Goal: Information Seeking & Learning: Learn about a topic

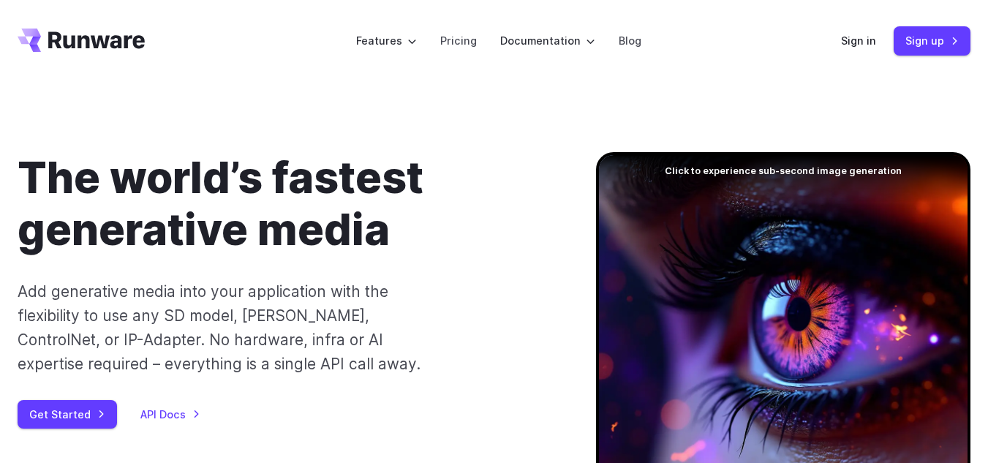
click at [462, 45] on link "Pricing" at bounding box center [458, 40] width 37 height 17
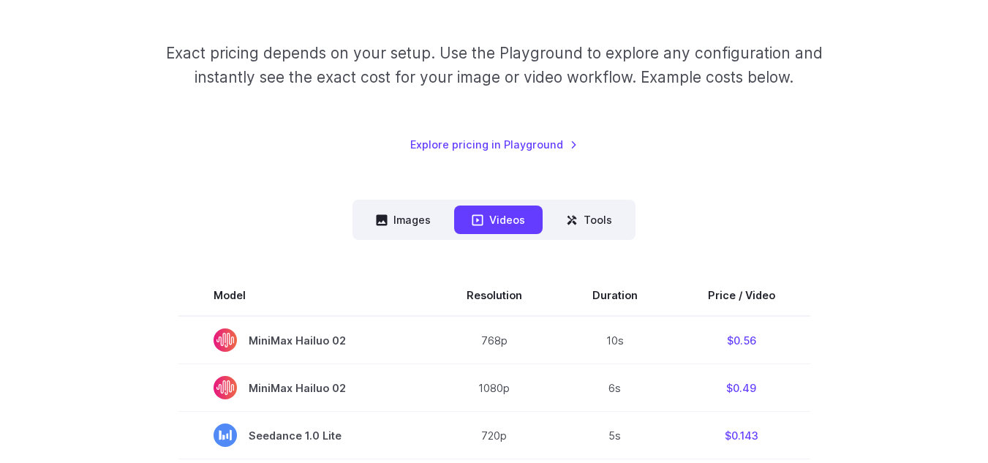
scroll to position [367, 0]
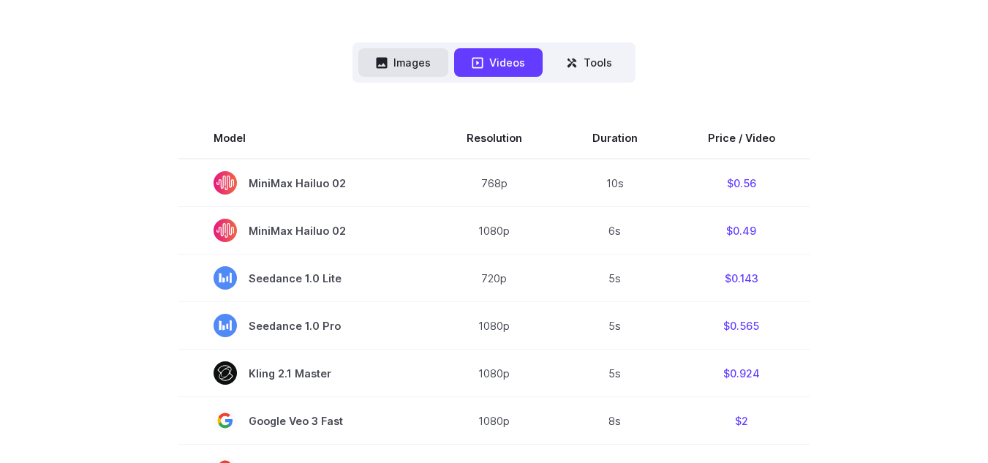
click at [411, 63] on button "Images" at bounding box center [403, 62] width 90 height 29
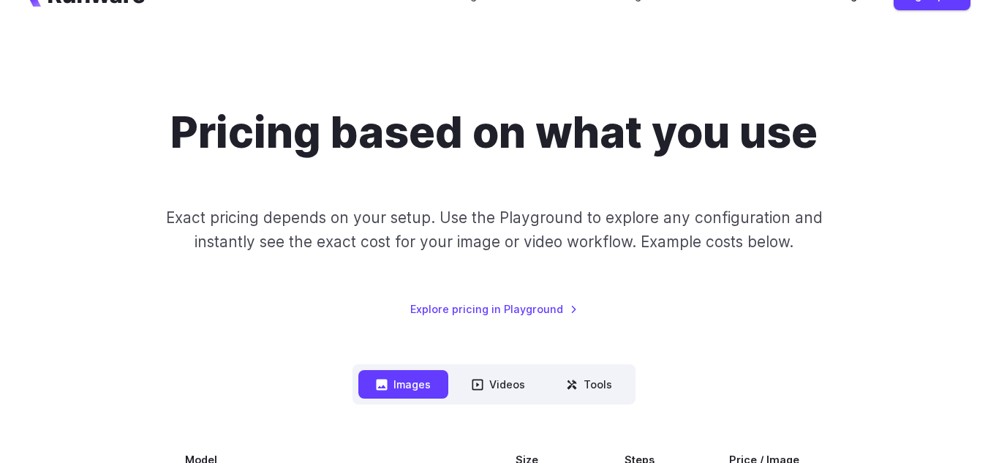
scroll to position [0, 0]
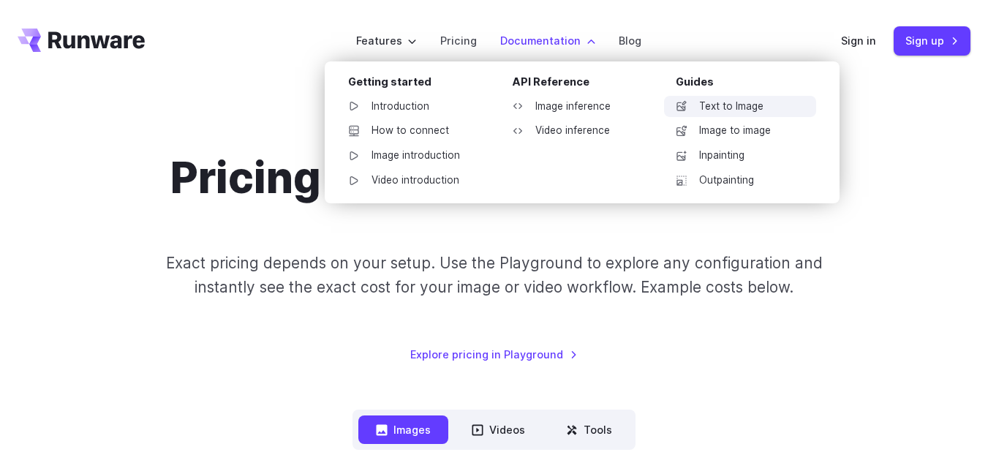
click at [750, 113] on link "Text to Image" at bounding box center [740, 107] width 152 height 22
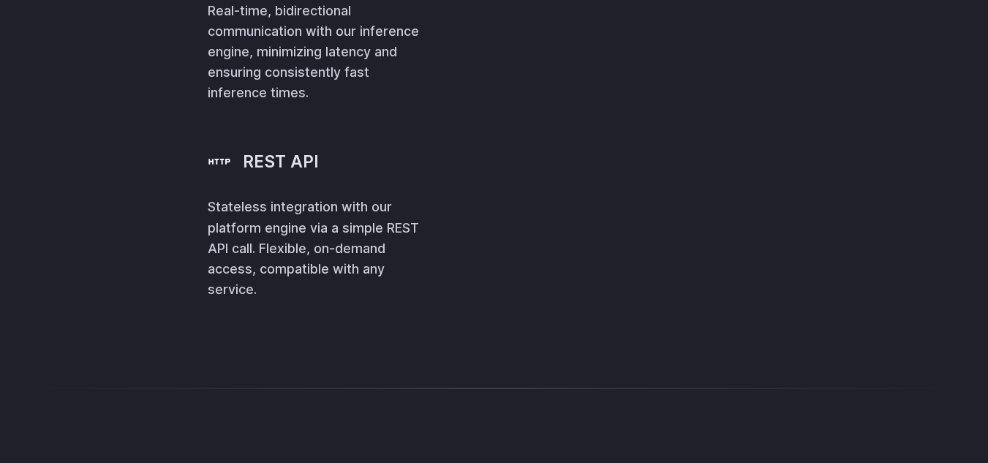
scroll to position [3362, 0]
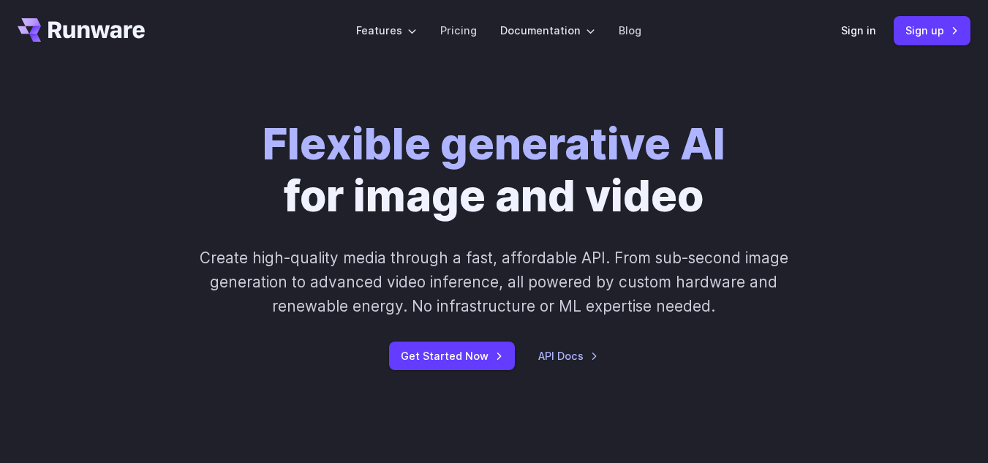
scroll to position [0, 0]
